Goal: Information Seeking & Learning: Compare options

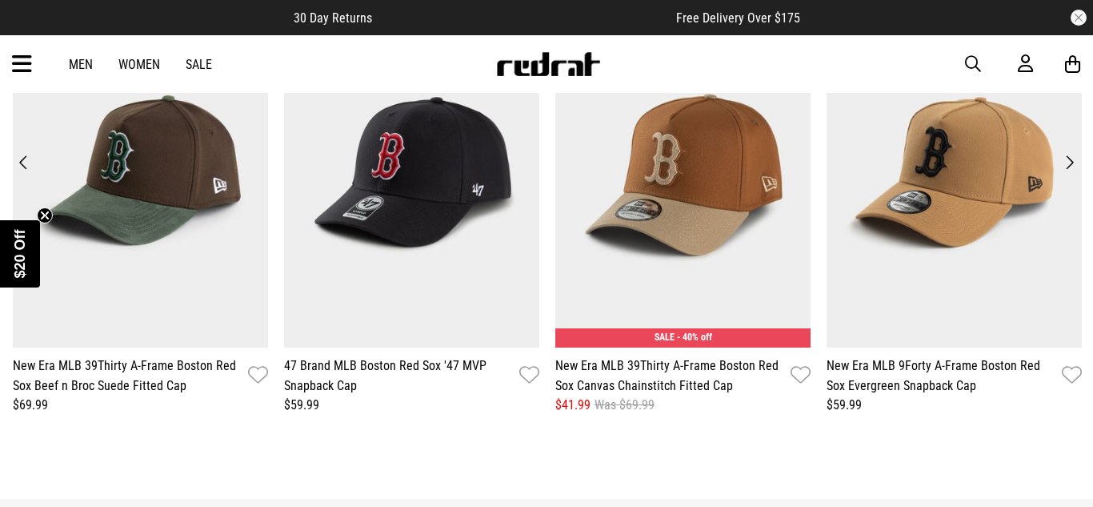
click at [1076, 151] on button "Next" at bounding box center [1070, 162] width 22 height 22
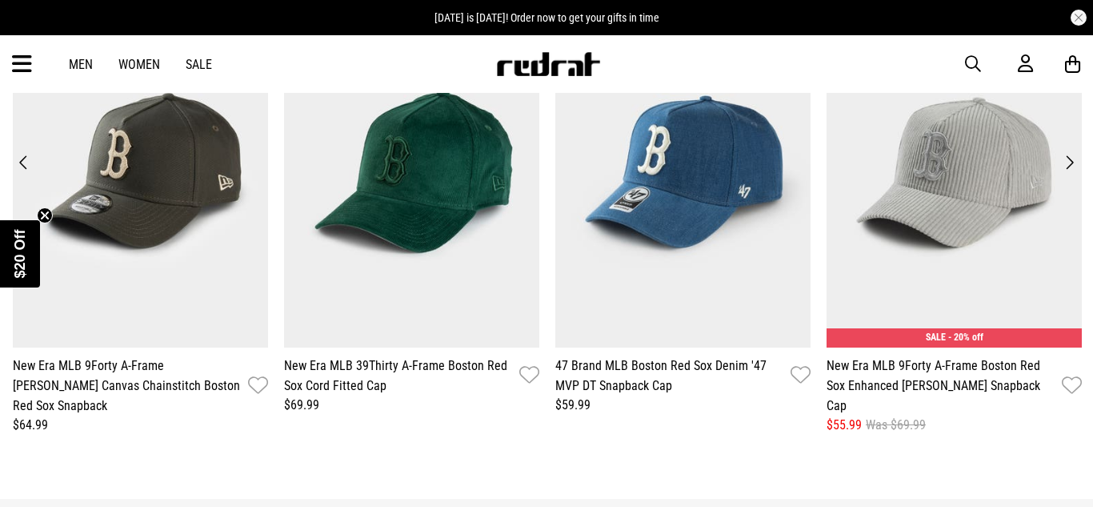
click at [1076, 151] on button "Next" at bounding box center [1070, 162] width 22 height 22
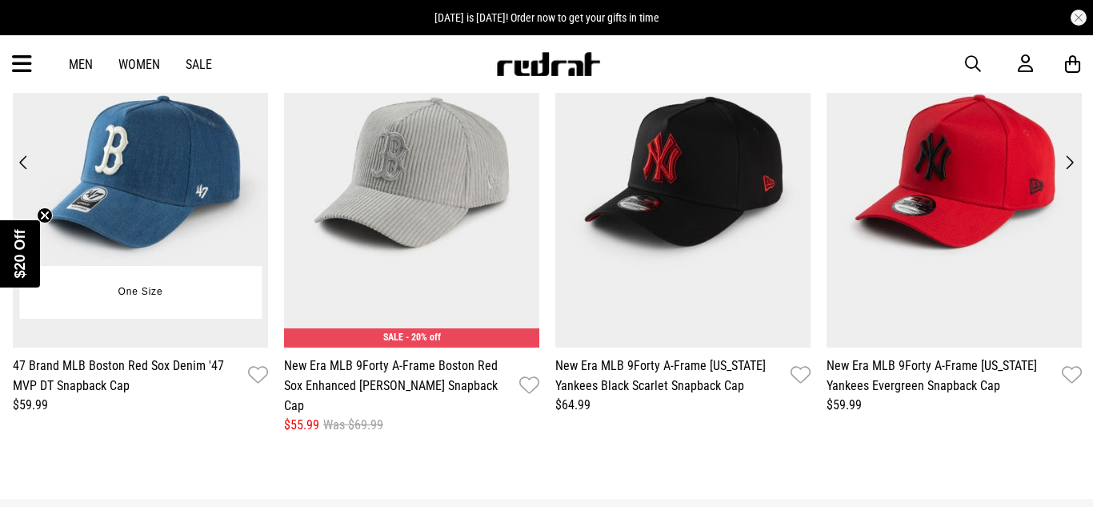
click at [19, 141] on img at bounding box center [140, 171] width 255 height 352
